Goal: Information Seeking & Learning: Learn about a topic

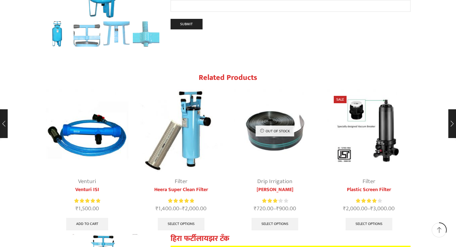
scroll to position [736, 0]
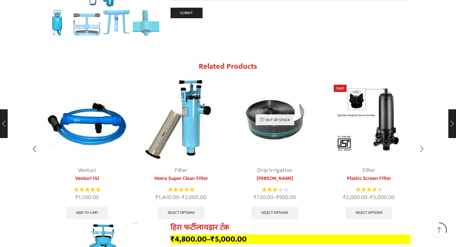
click at [90, 108] on img "1 / 10" at bounding box center [87, 119] width 83 height 83
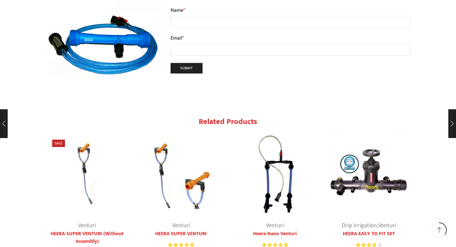
scroll to position [1087, 0]
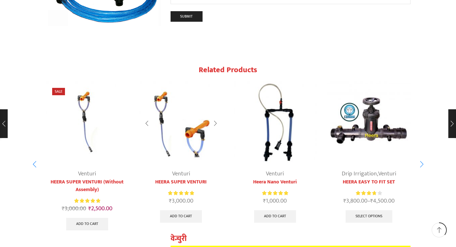
click at [174, 116] on img "2 / 5" at bounding box center [180, 123] width 83 height 83
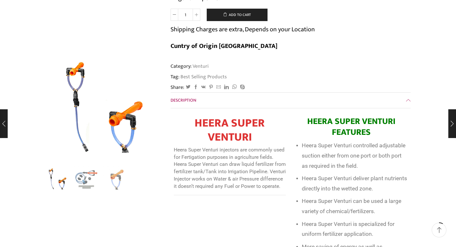
scroll to position [160, 0]
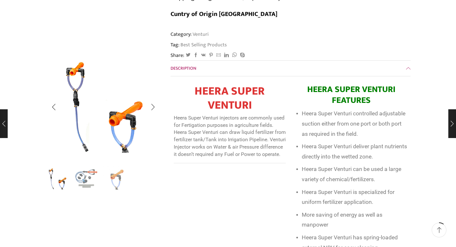
click at [87, 177] on img "2 / 3" at bounding box center [87, 178] width 27 height 27
